Goal: Task Accomplishment & Management: Manage account settings

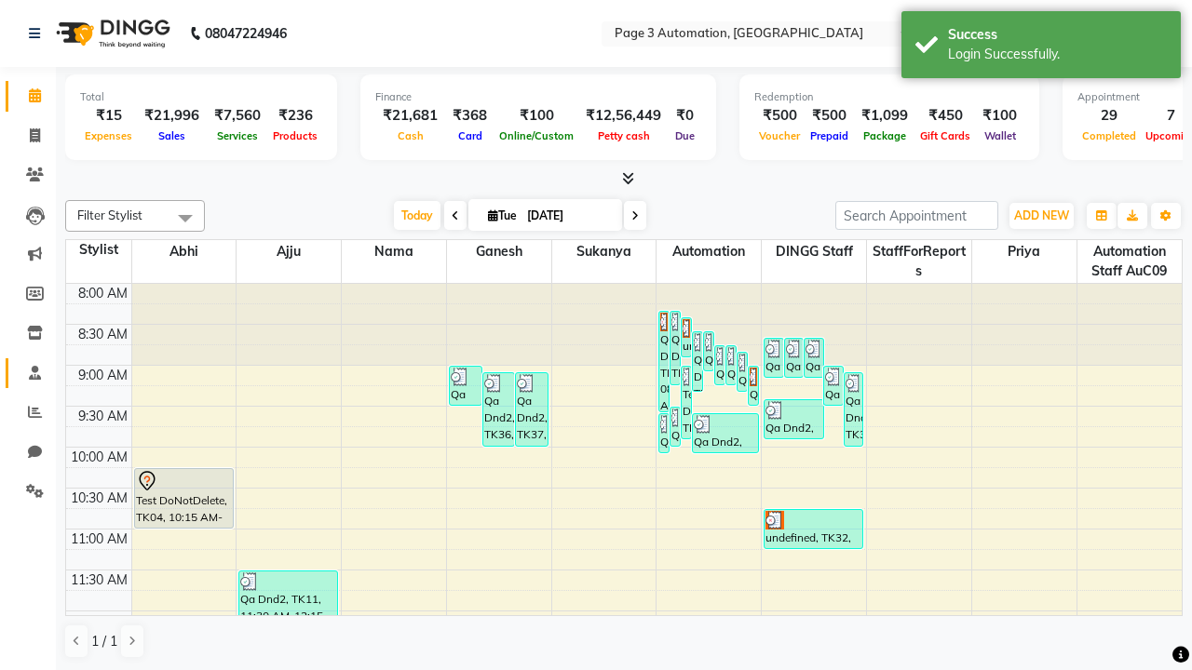
click at [28, 372] on span at bounding box center [35, 373] width 33 height 21
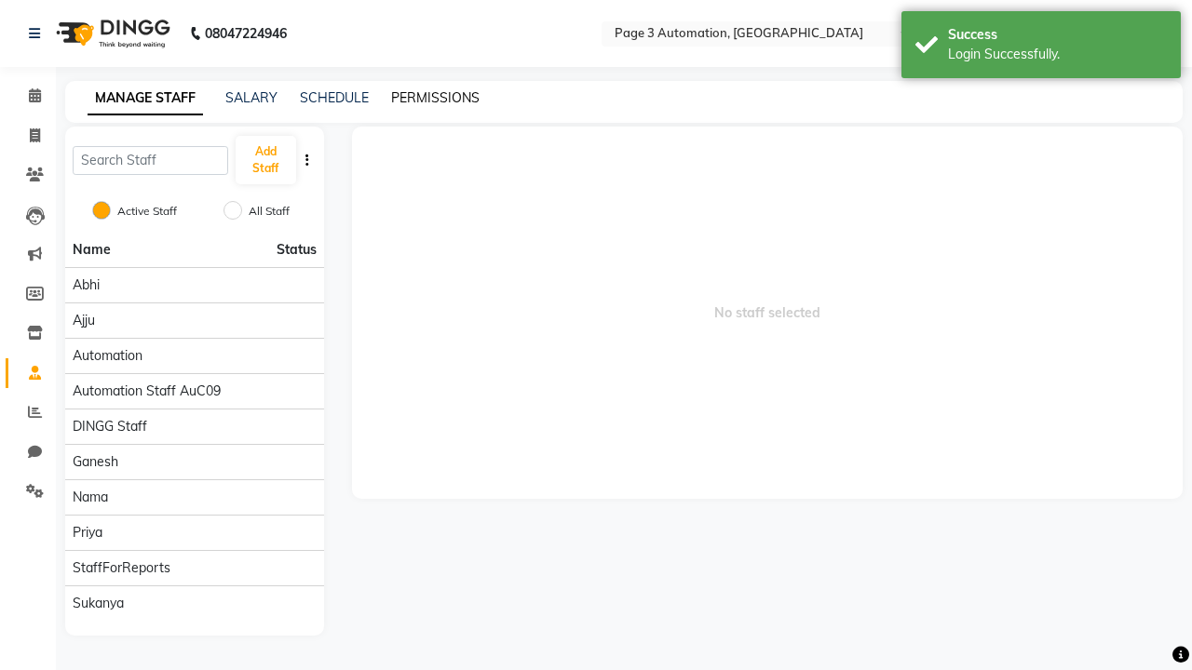
click at [435, 98] on link "PERMISSIONS" at bounding box center [435, 97] width 88 height 17
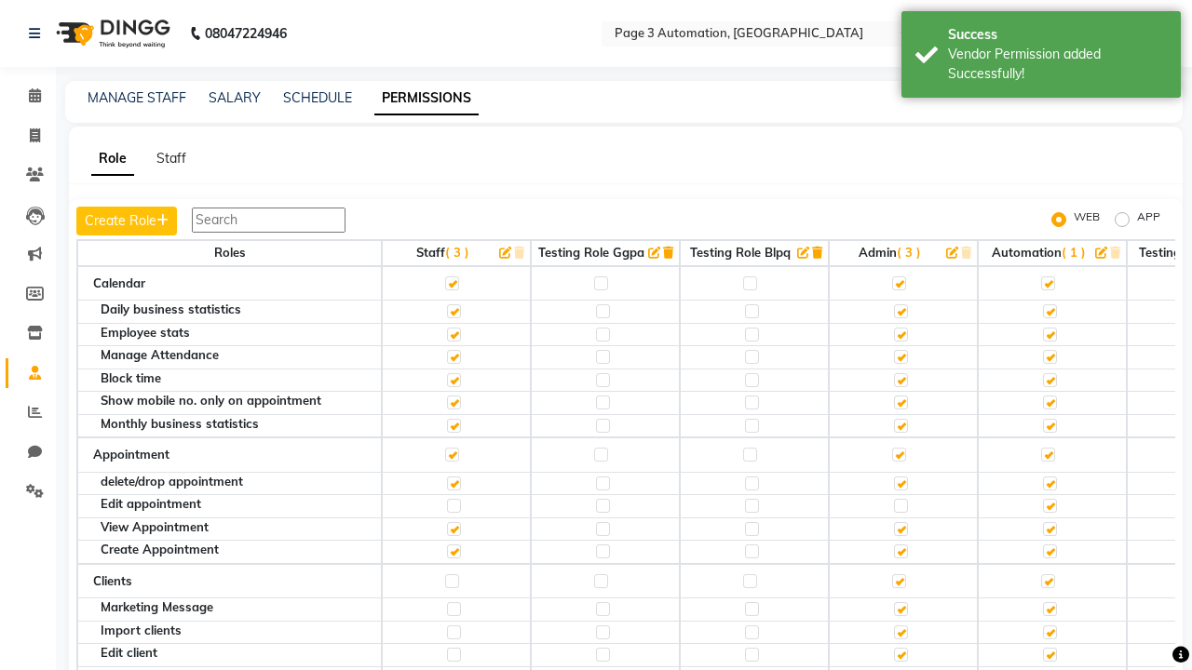
scroll to position [1742, 0]
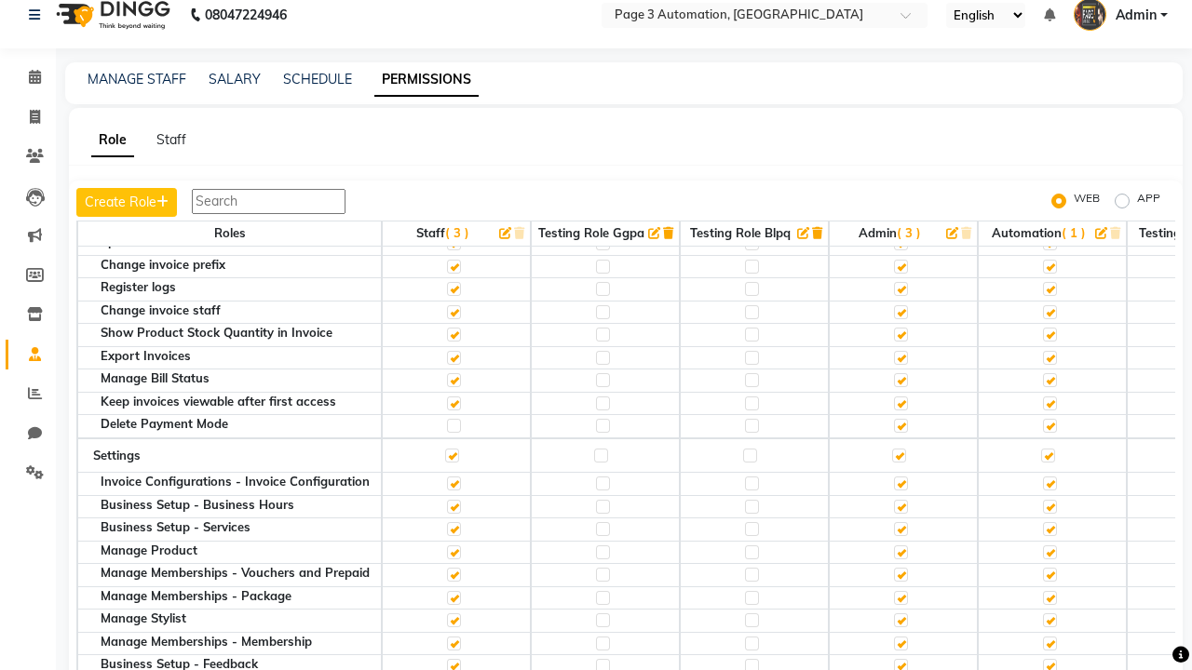
scroll to position [18, 0]
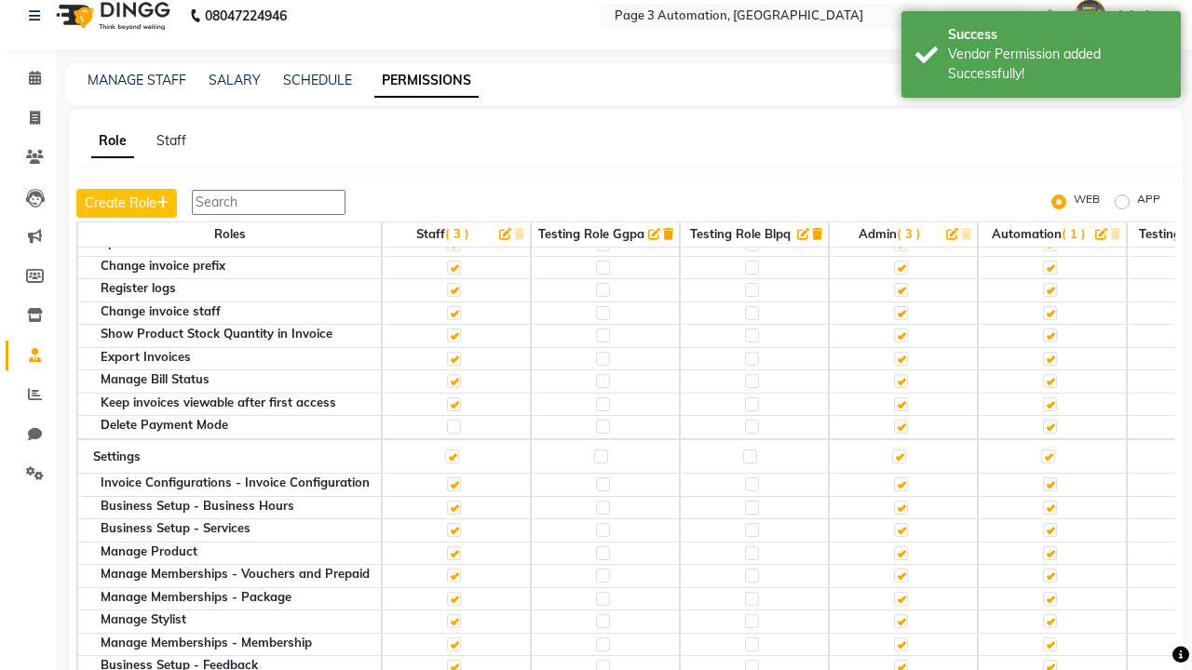
click at [1120, 16] on span "Admin" at bounding box center [1135, 17] width 41 height 20
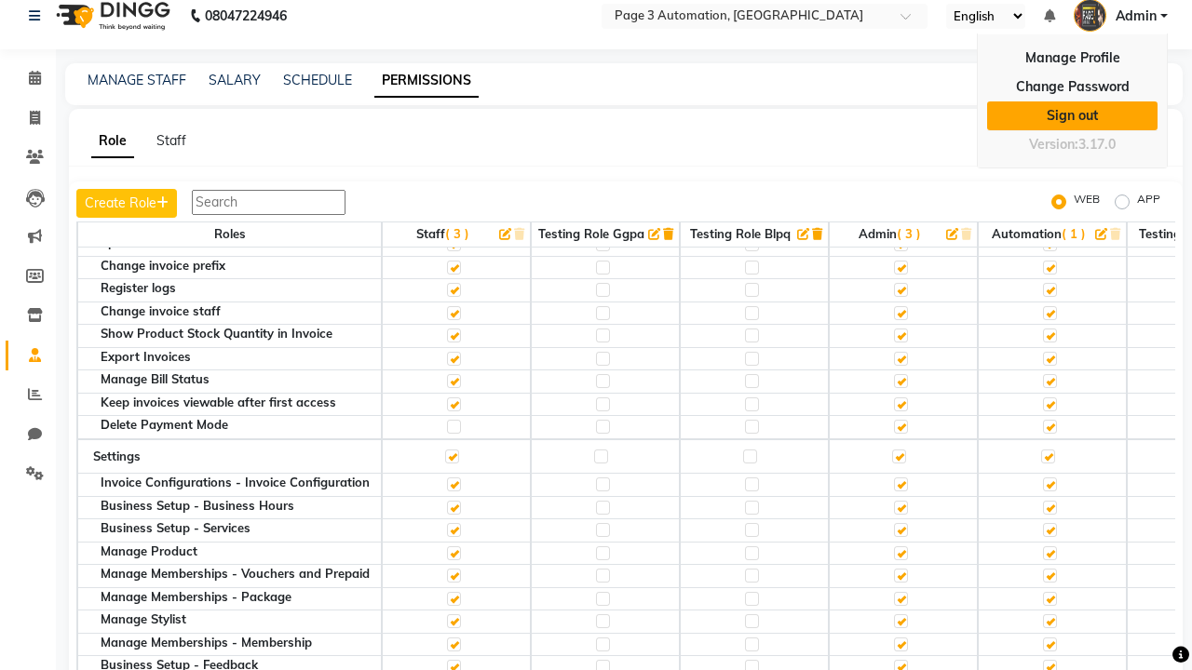
click at [1072, 115] on link "Sign out" at bounding box center [1072, 115] width 170 height 29
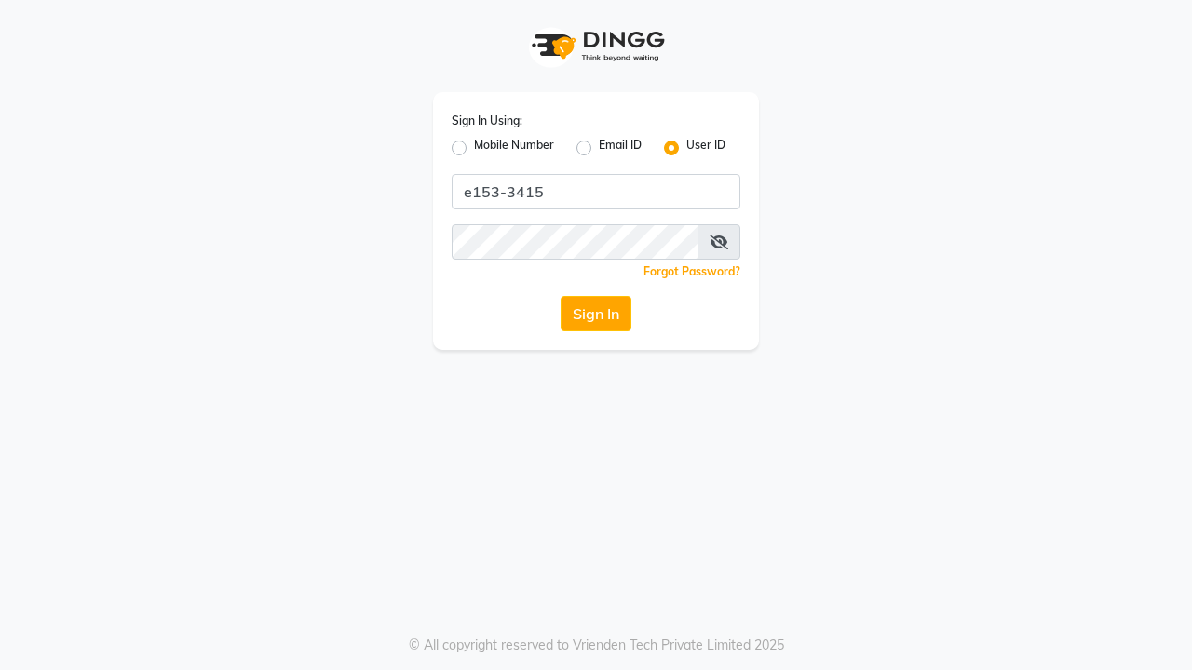
type input "e153-3415"
click at [596, 314] on button "Sign In" at bounding box center [596, 313] width 71 height 35
